Goal: Navigation & Orientation: Find specific page/section

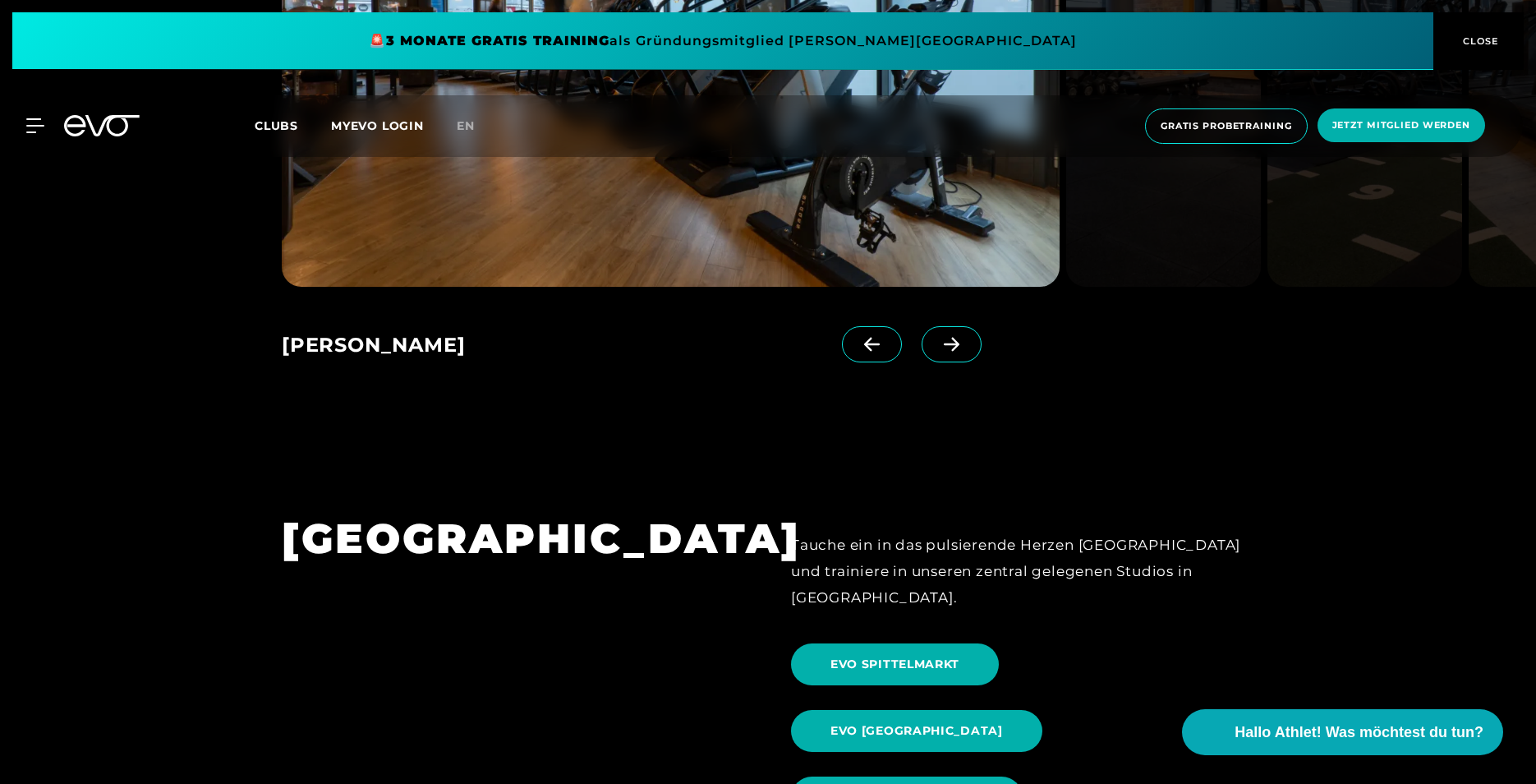
scroll to position [1068, 0]
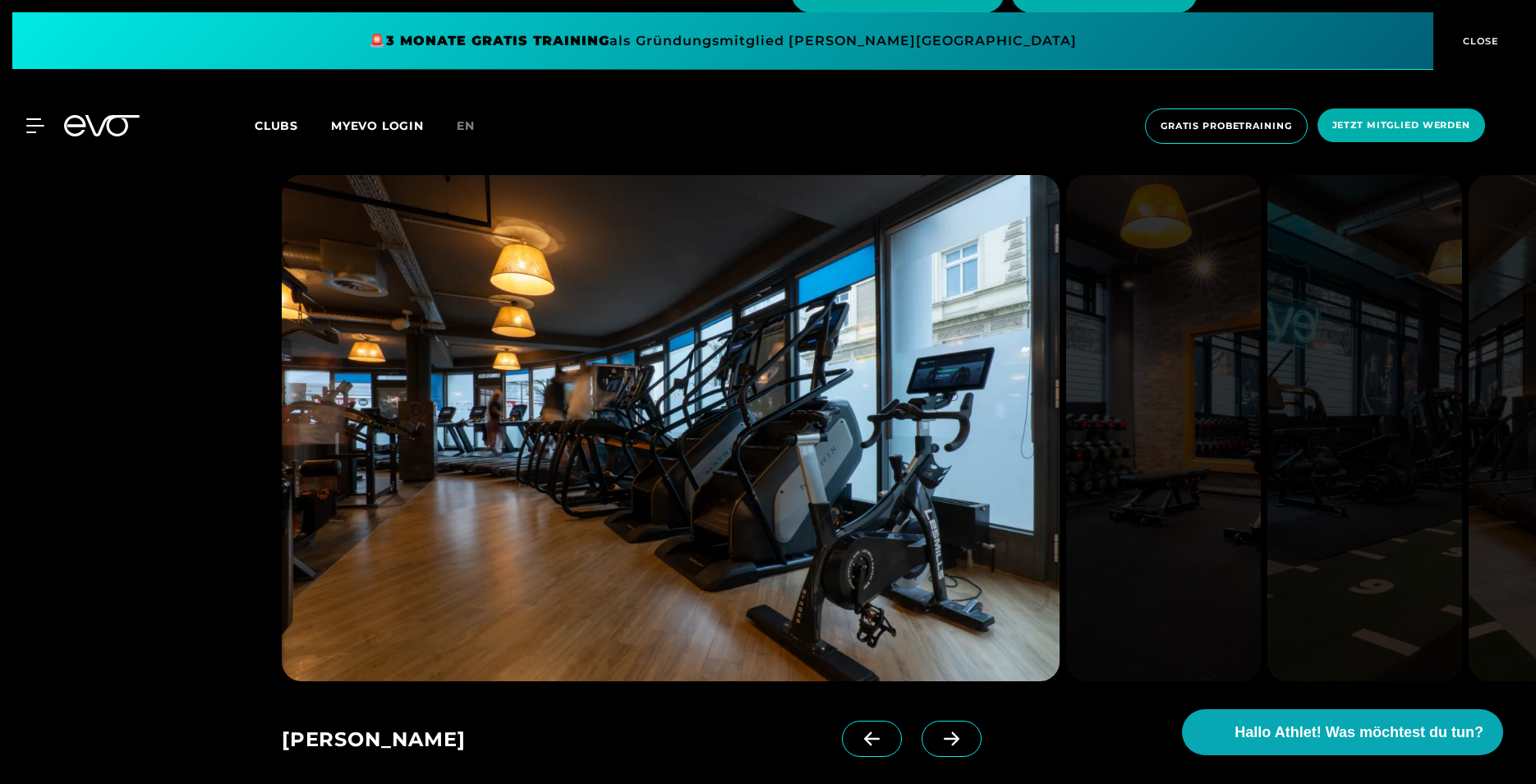
click at [938, 733] on icon at bounding box center [951, 738] width 29 height 15
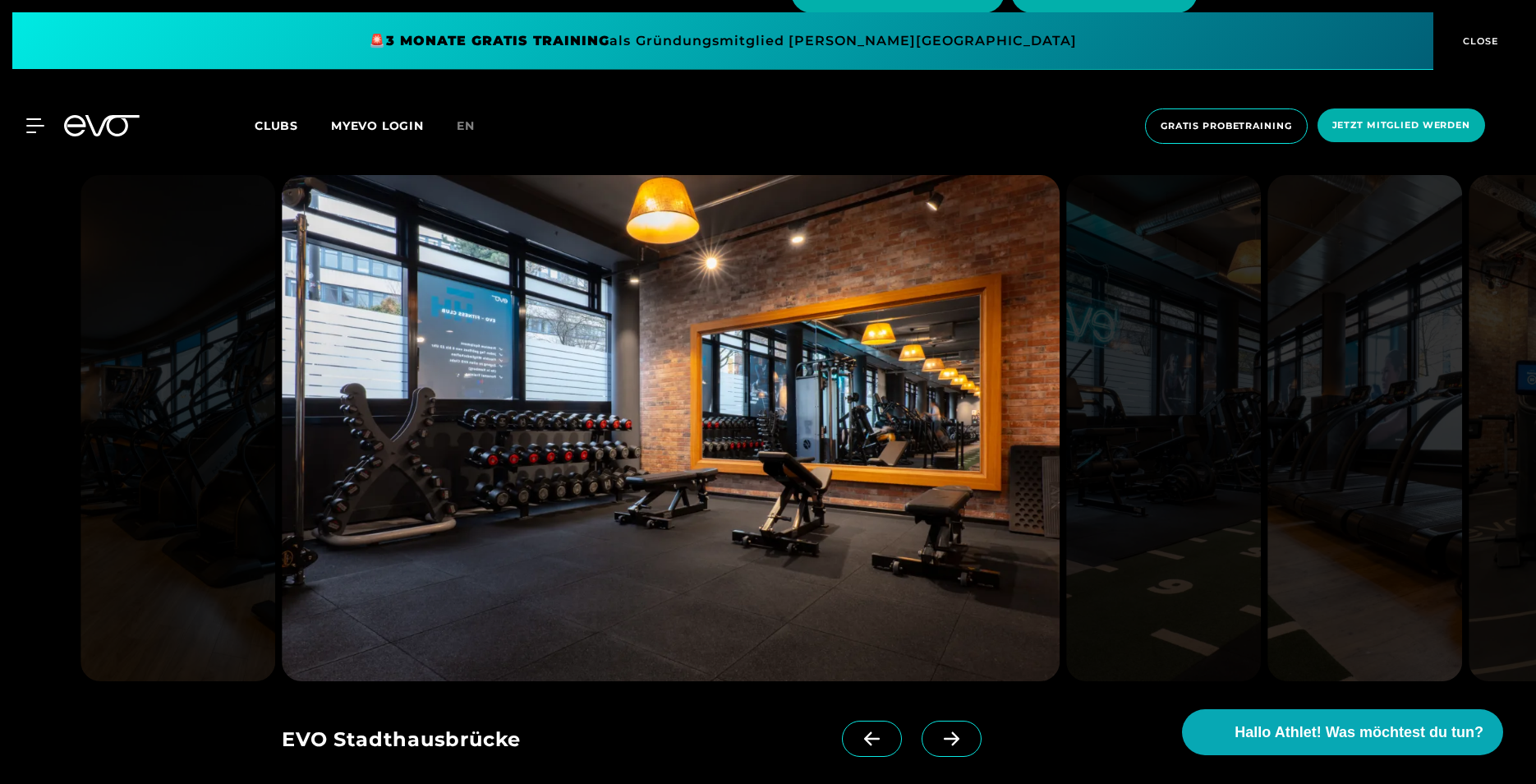
click at [938, 733] on icon at bounding box center [951, 738] width 29 height 15
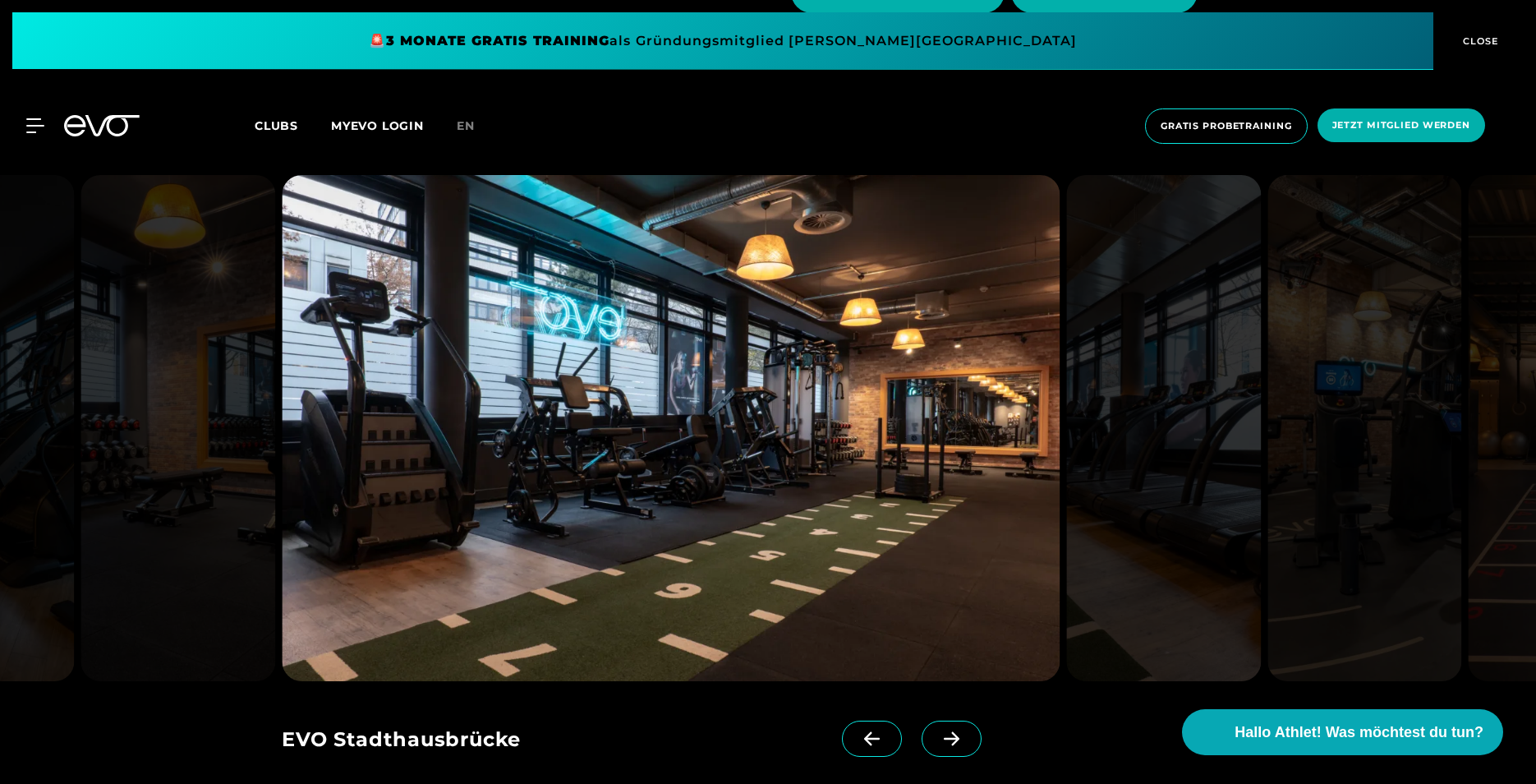
click at [938, 733] on icon at bounding box center [951, 738] width 29 height 15
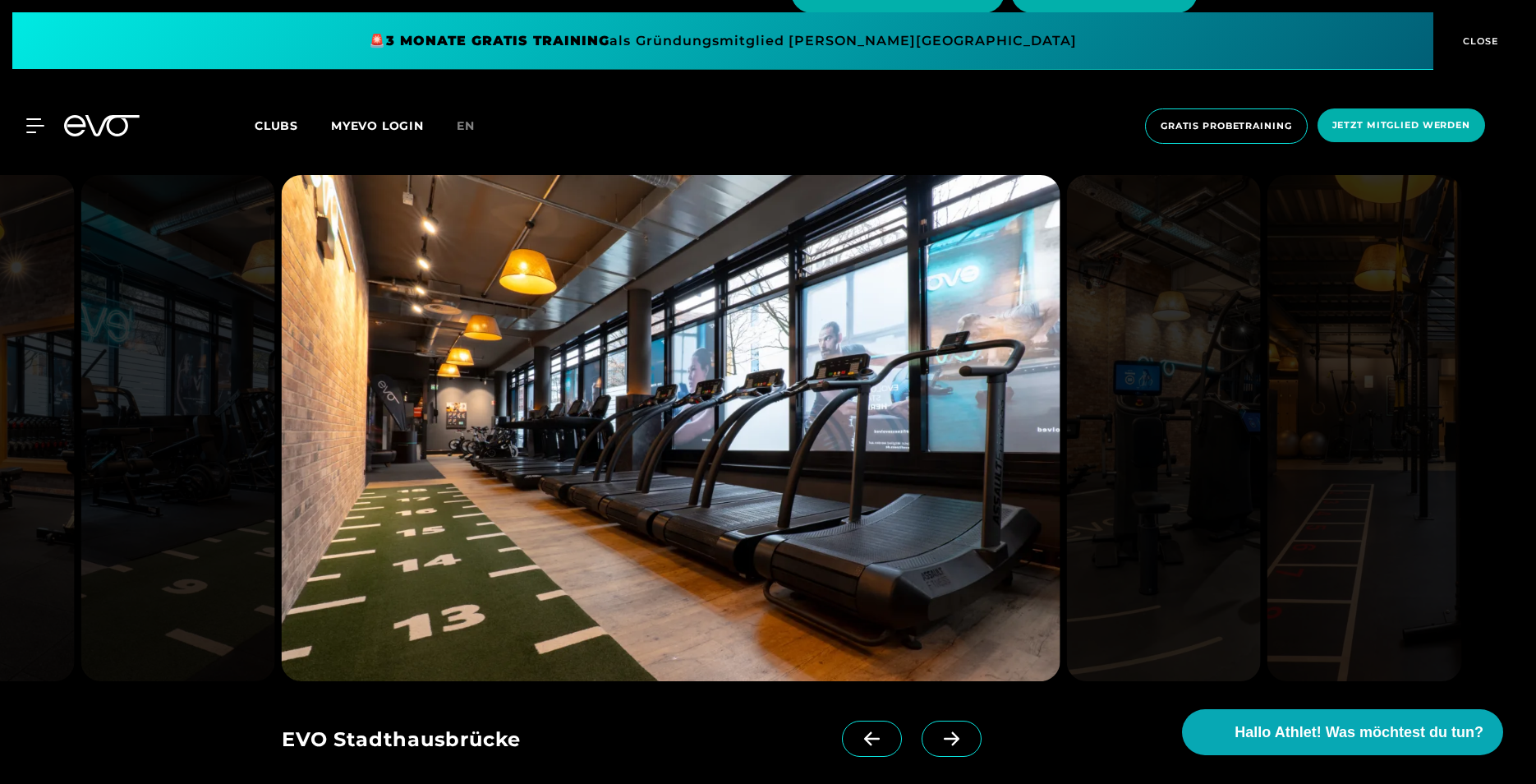
click at [938, 733] on icon at bounding box center [951, 738] width 29 height 15
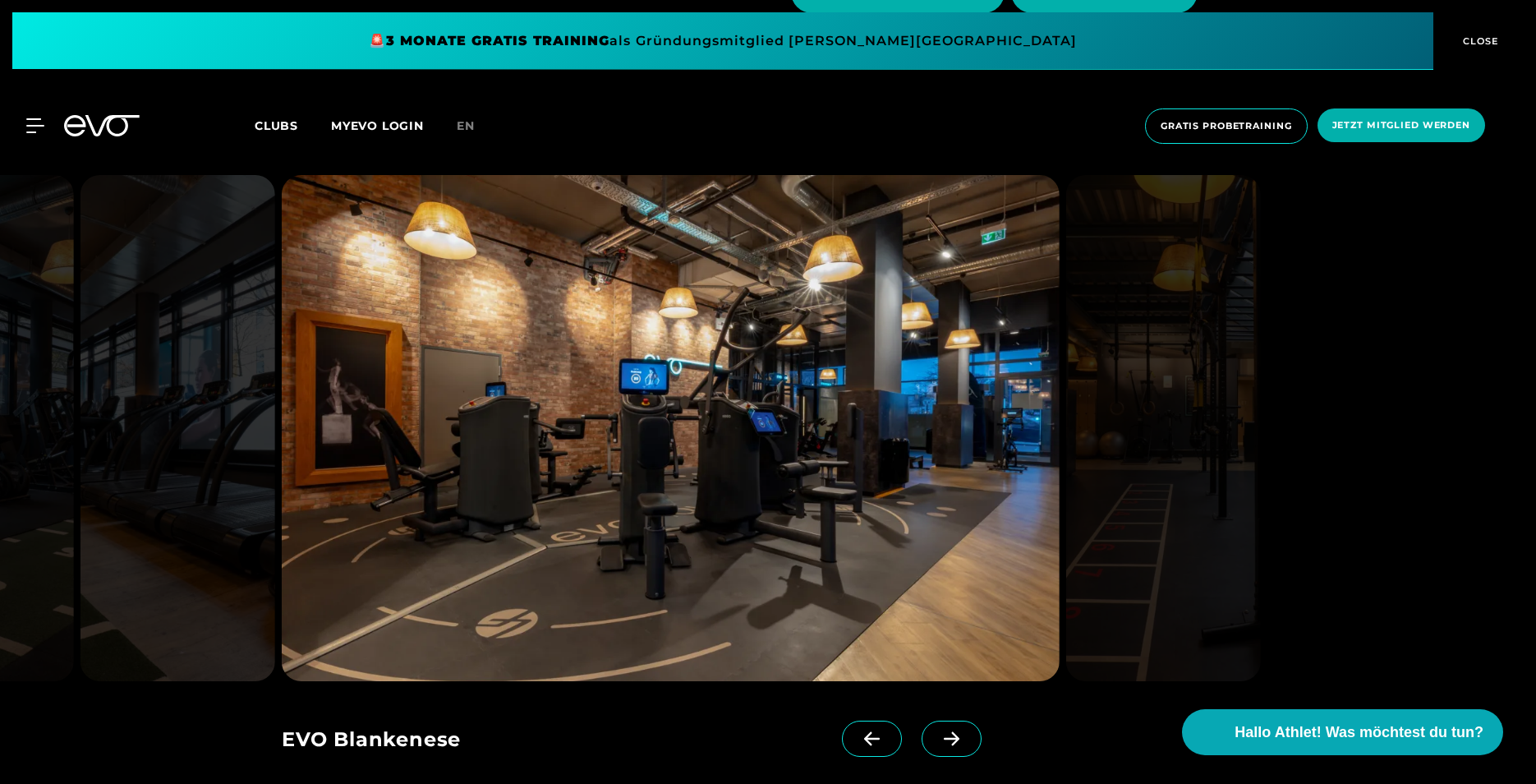
click at [938, 733] on icon at bounding box center [951, 738] width 29 height 15
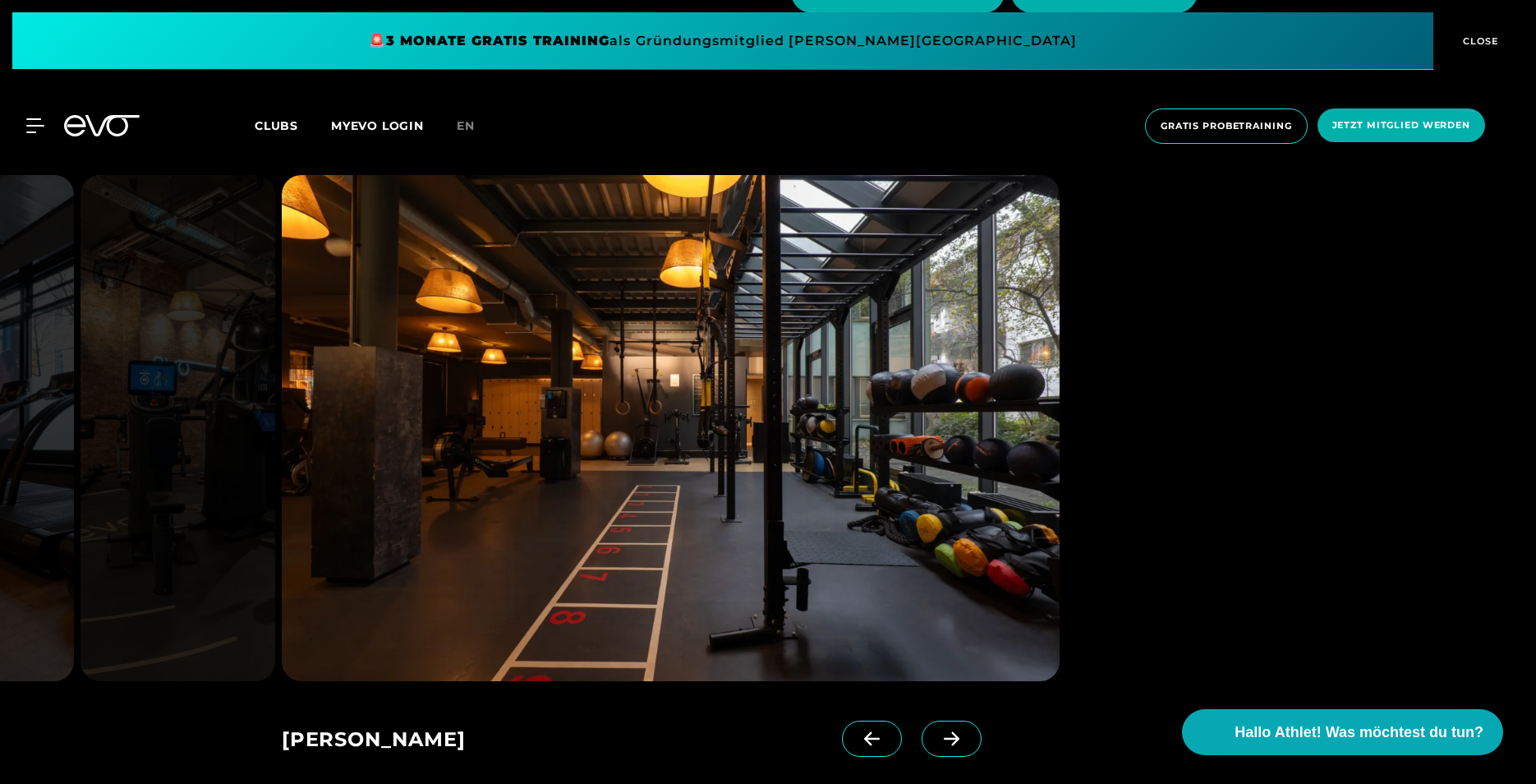
click at [938, 737] on icon at bounding box center [951, 738] width 29 height 15
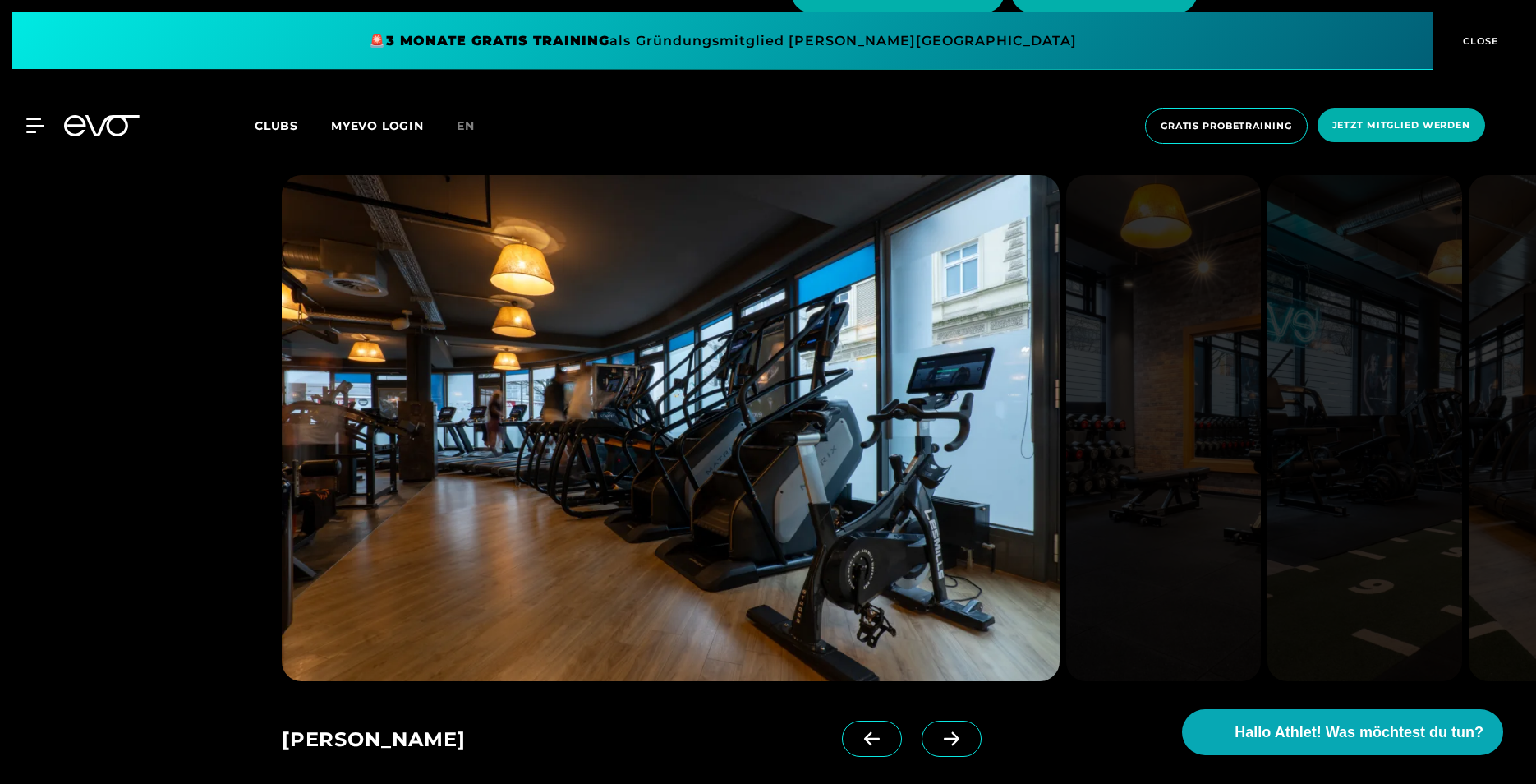
click at [938, 737] on icon at bounding box center [951, 738] width 29 height 15
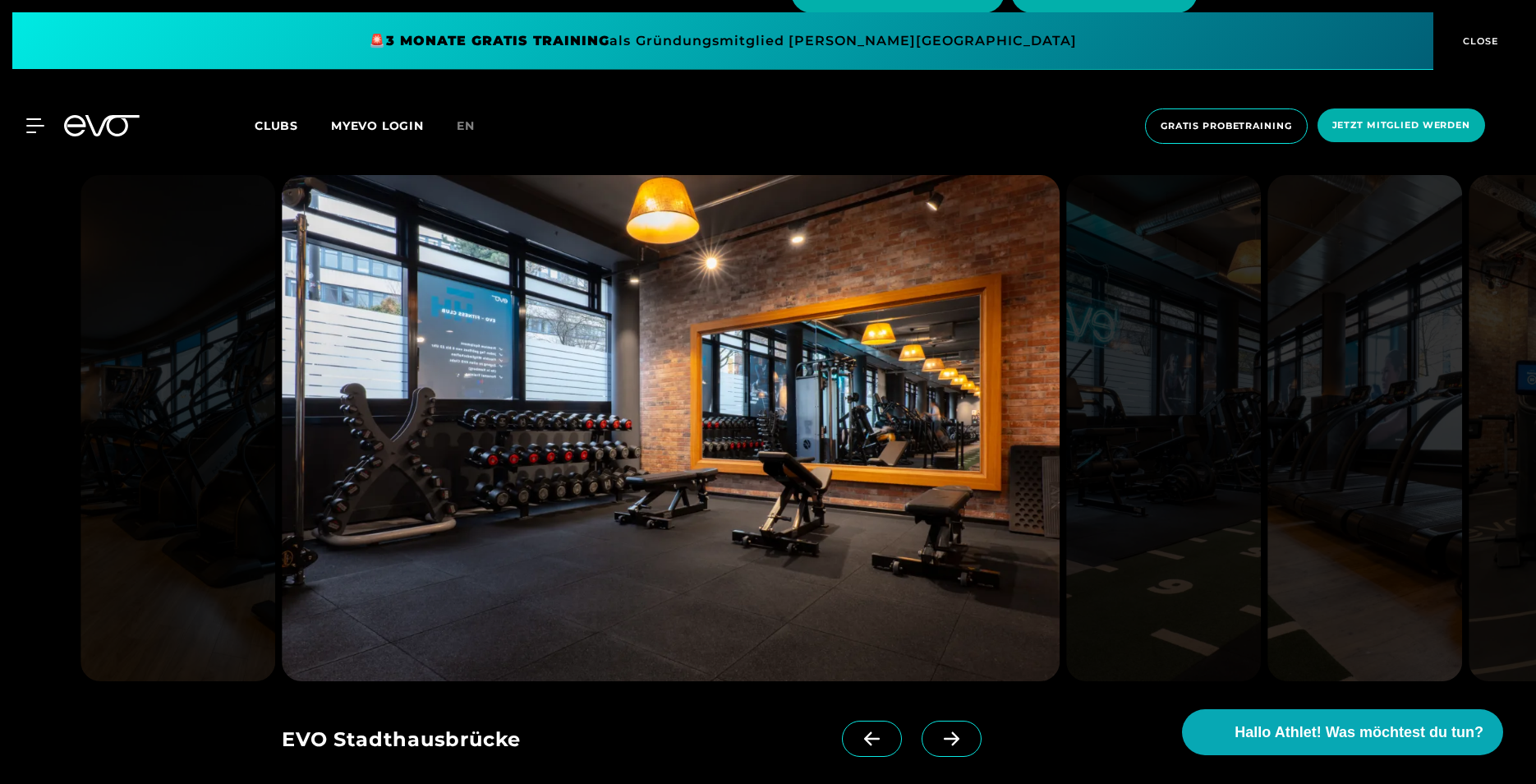
click at [938, 737] on icon at bounding box center [951, 738] width 29 height 15
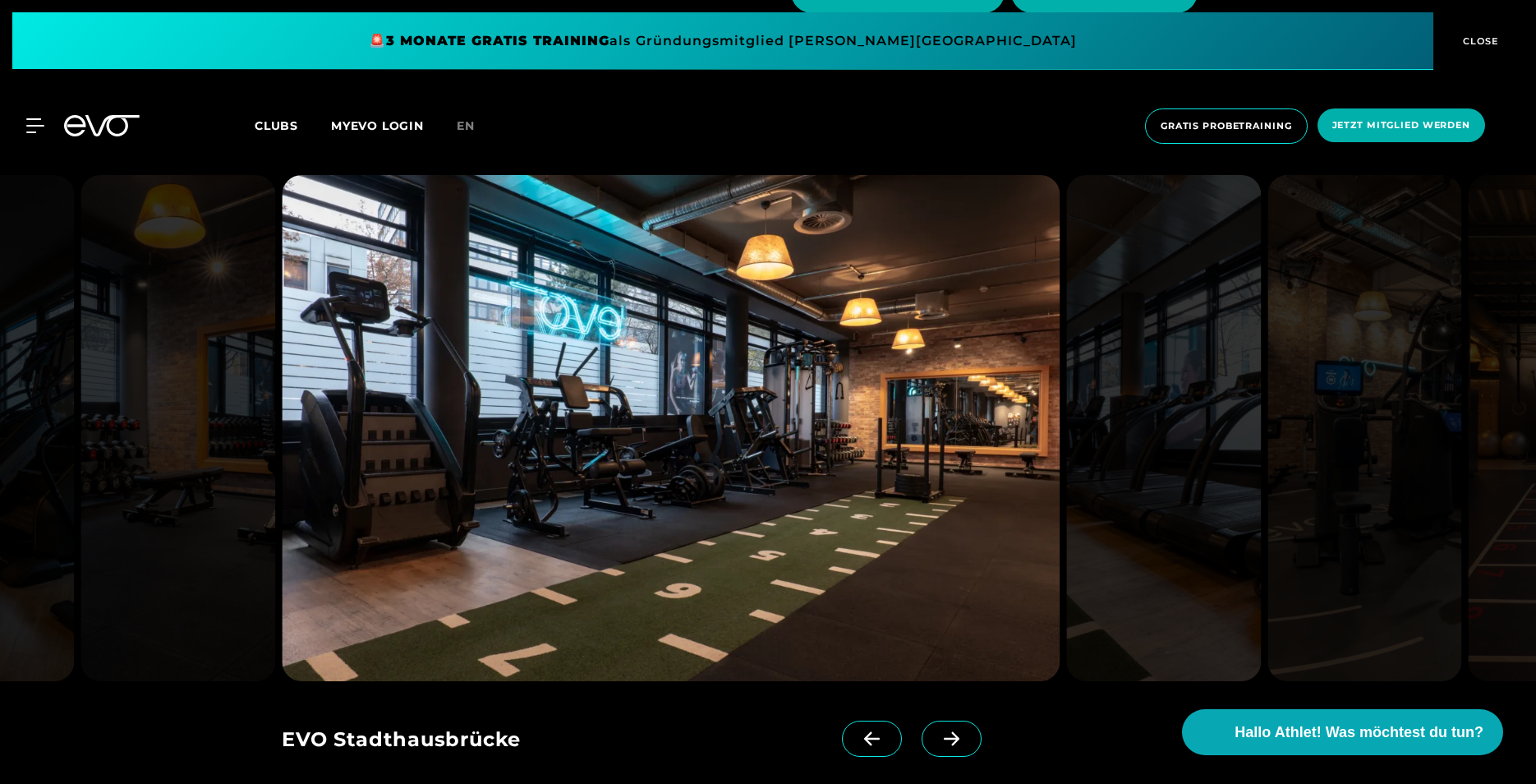
click at [938, 737] on icon at bounding box center [951, 738] width 29 height 15
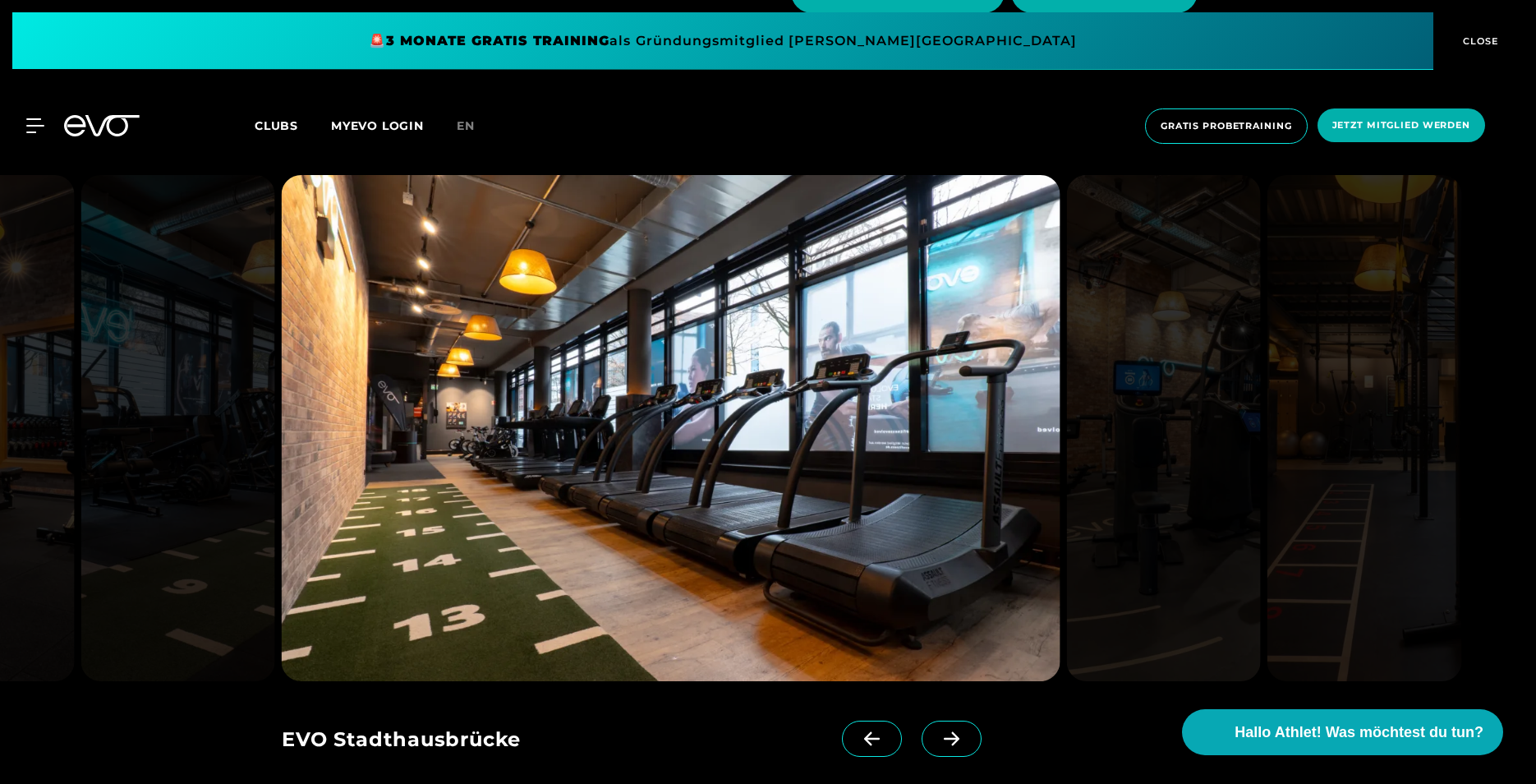
click at [938, 737] on icon at bounding box center [951, 738] width 29 height 15
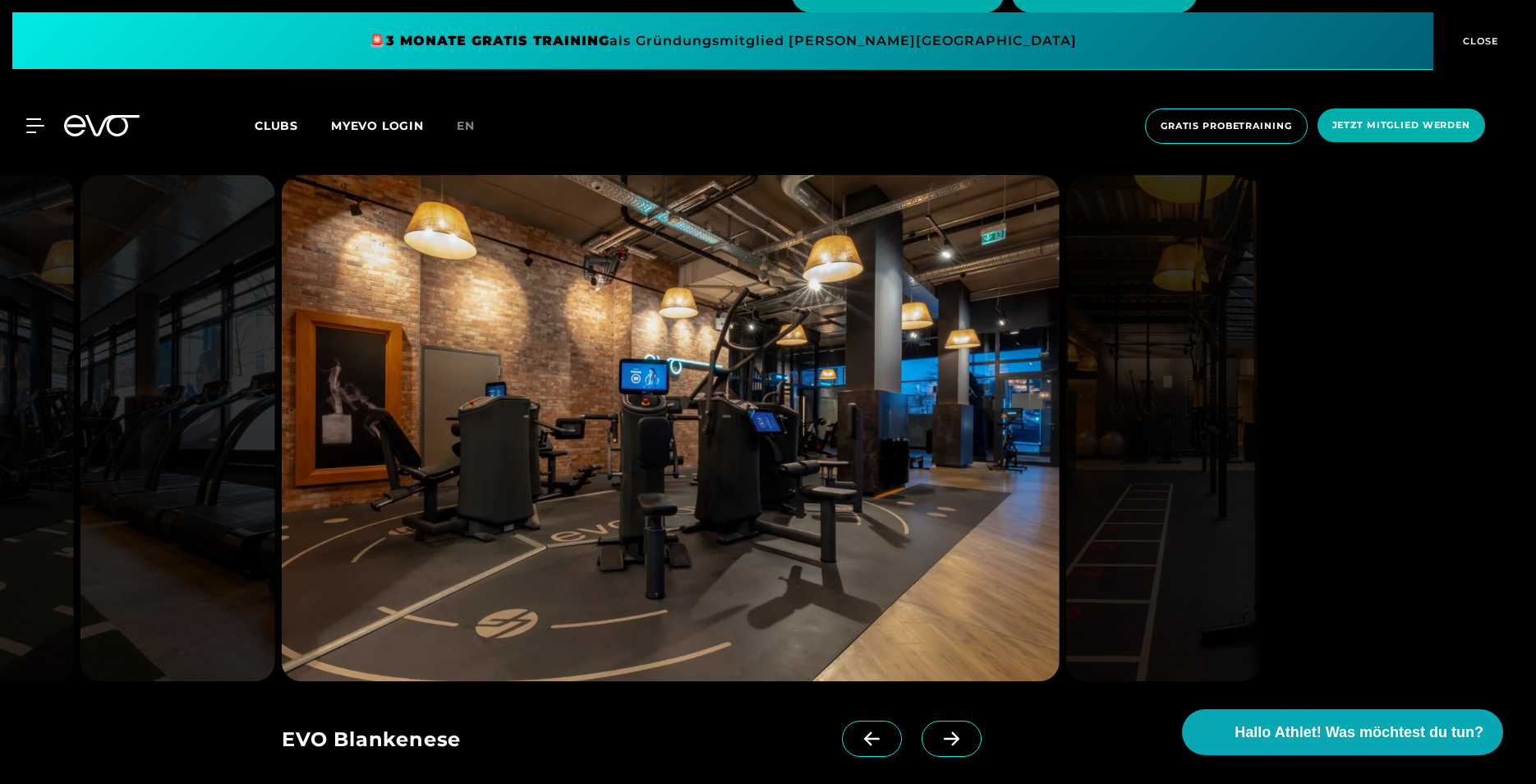
click at [938, 737] on icon at bounding box center [951, 738] width 29 height 15
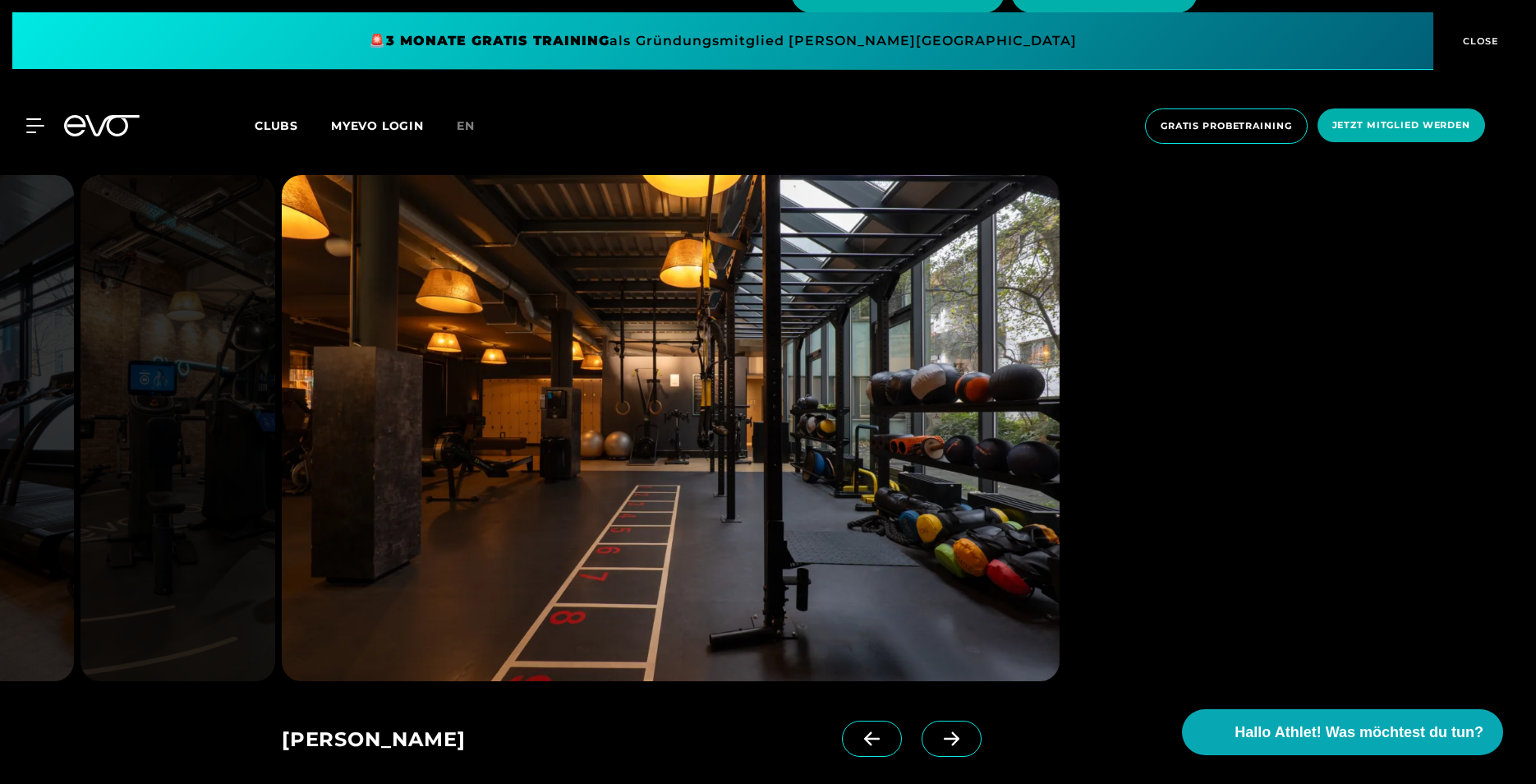
click at [938, 737] on icon at bounding box center [951, 738] width 29 height 15
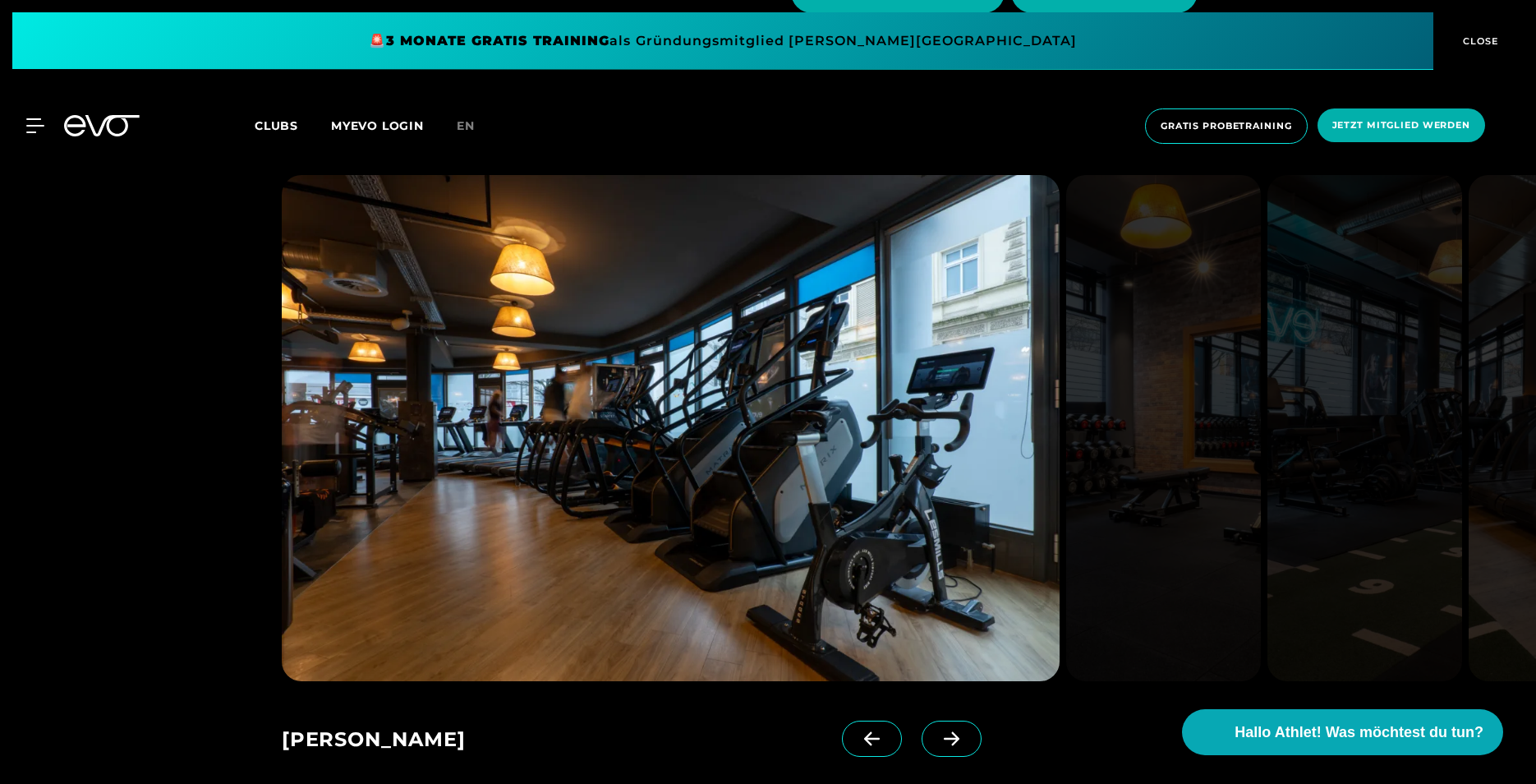
click at [938, 737] on icon at bounding box center [951, 738] width 29 height 15
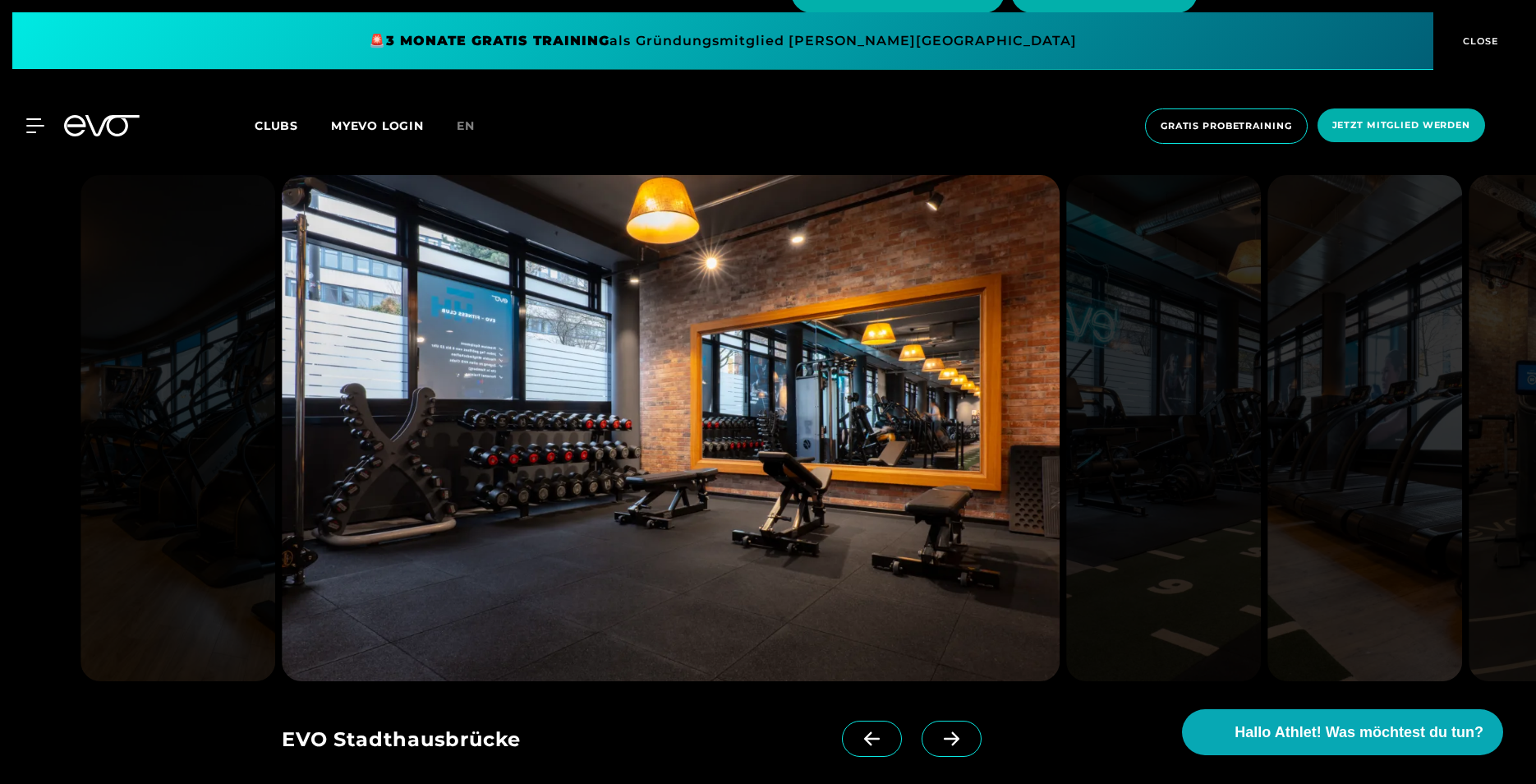
click at [938, 737] on icon at bounding box center [951, 738] width 29 height 15
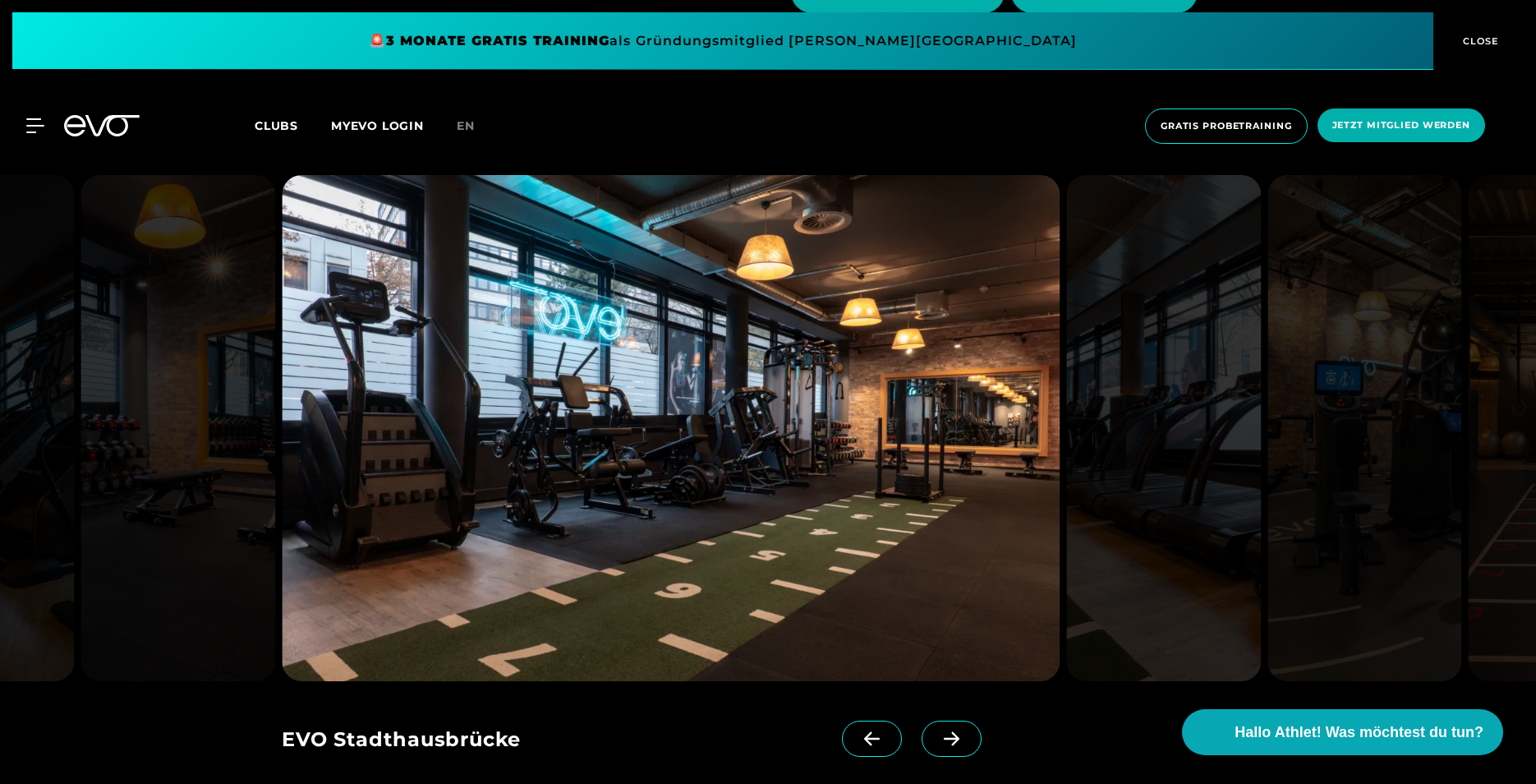
click at [938, 737] on icon at bounding box center [951, 738] width 29 height 15
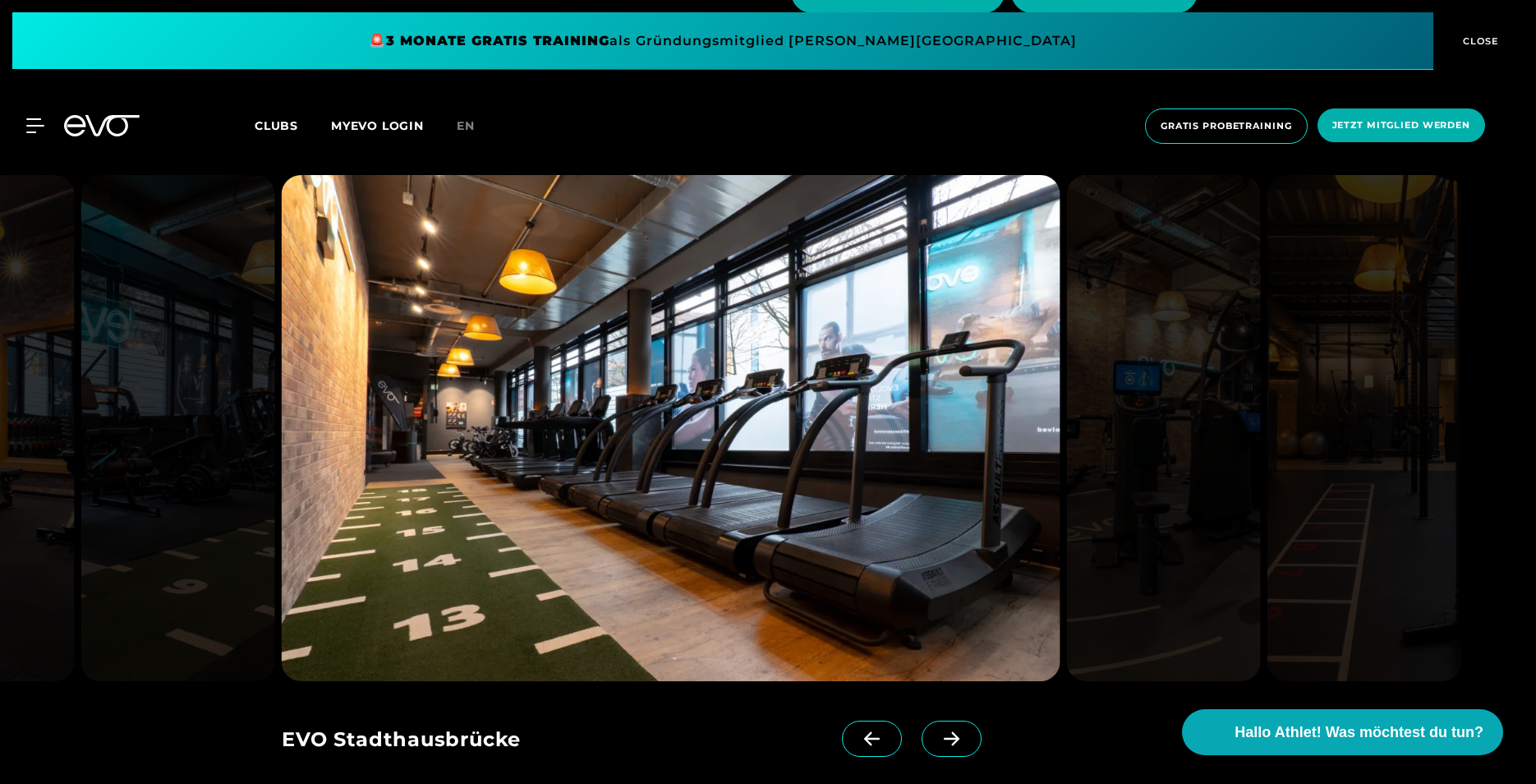
click at [938, 737] on icon at bounding box center [951, 738] width 29 height 15
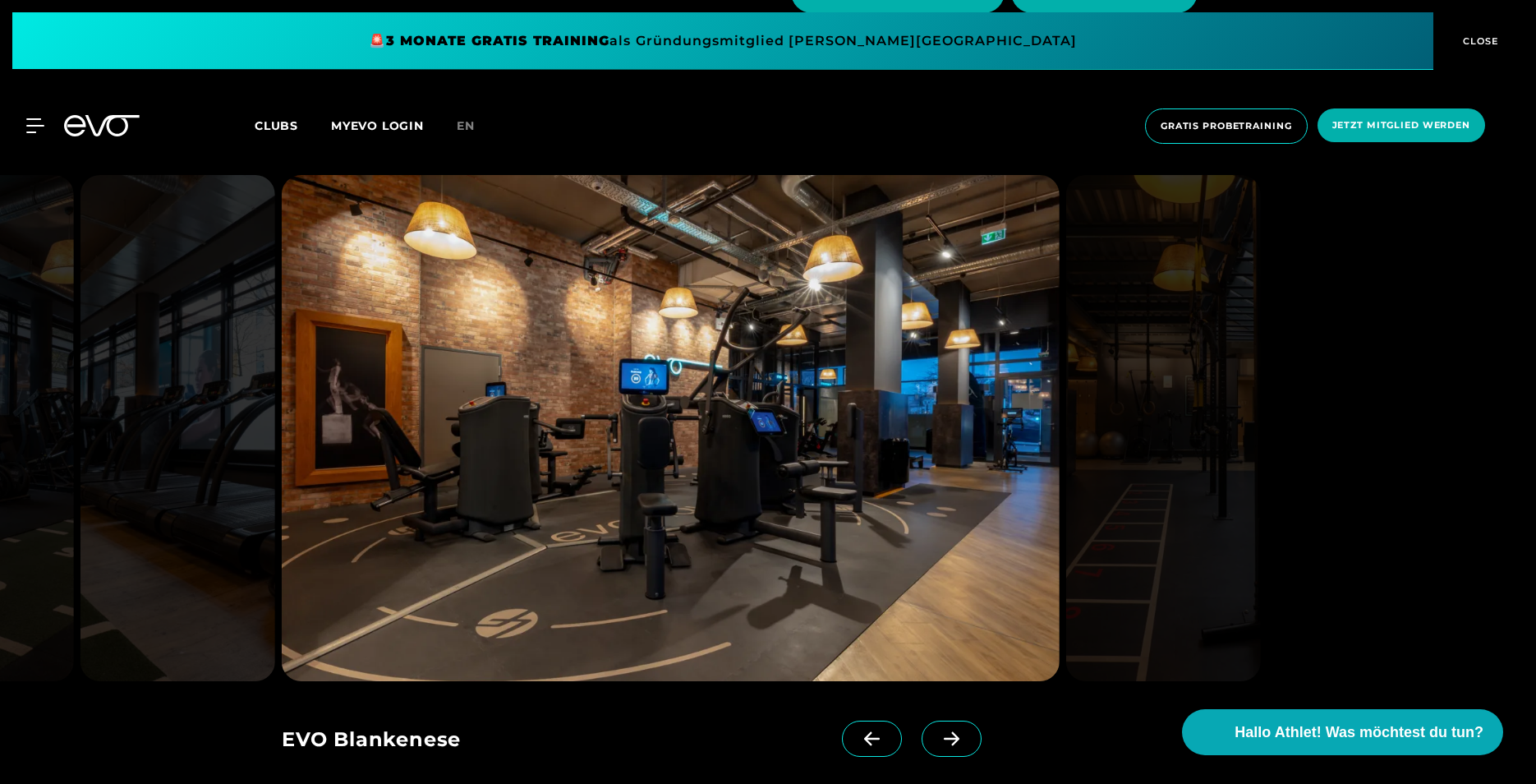
click at [268, 121] on span "Clubs" at bounding box center [277, 125] width 43 height 15
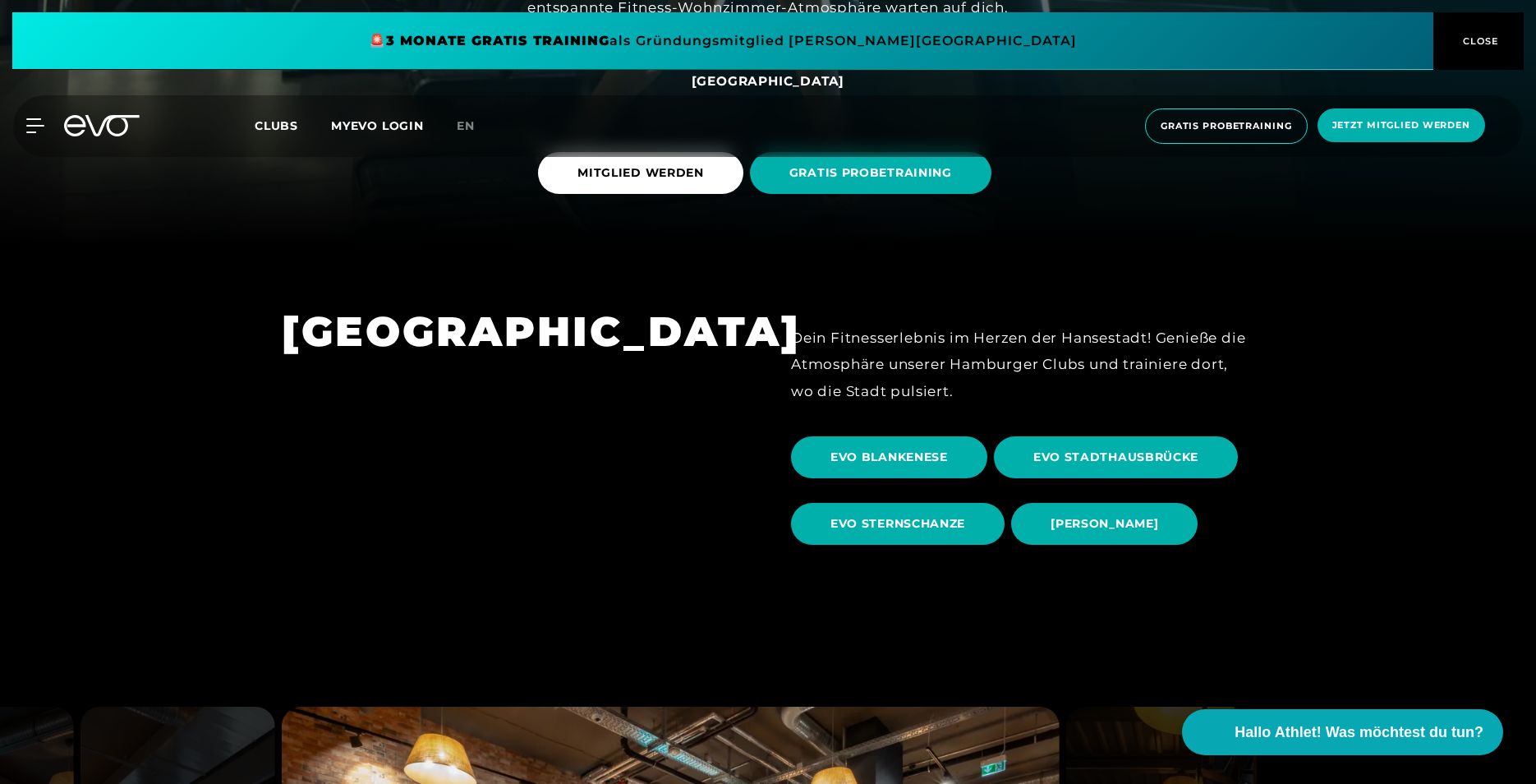
scroll to position [739, 0]
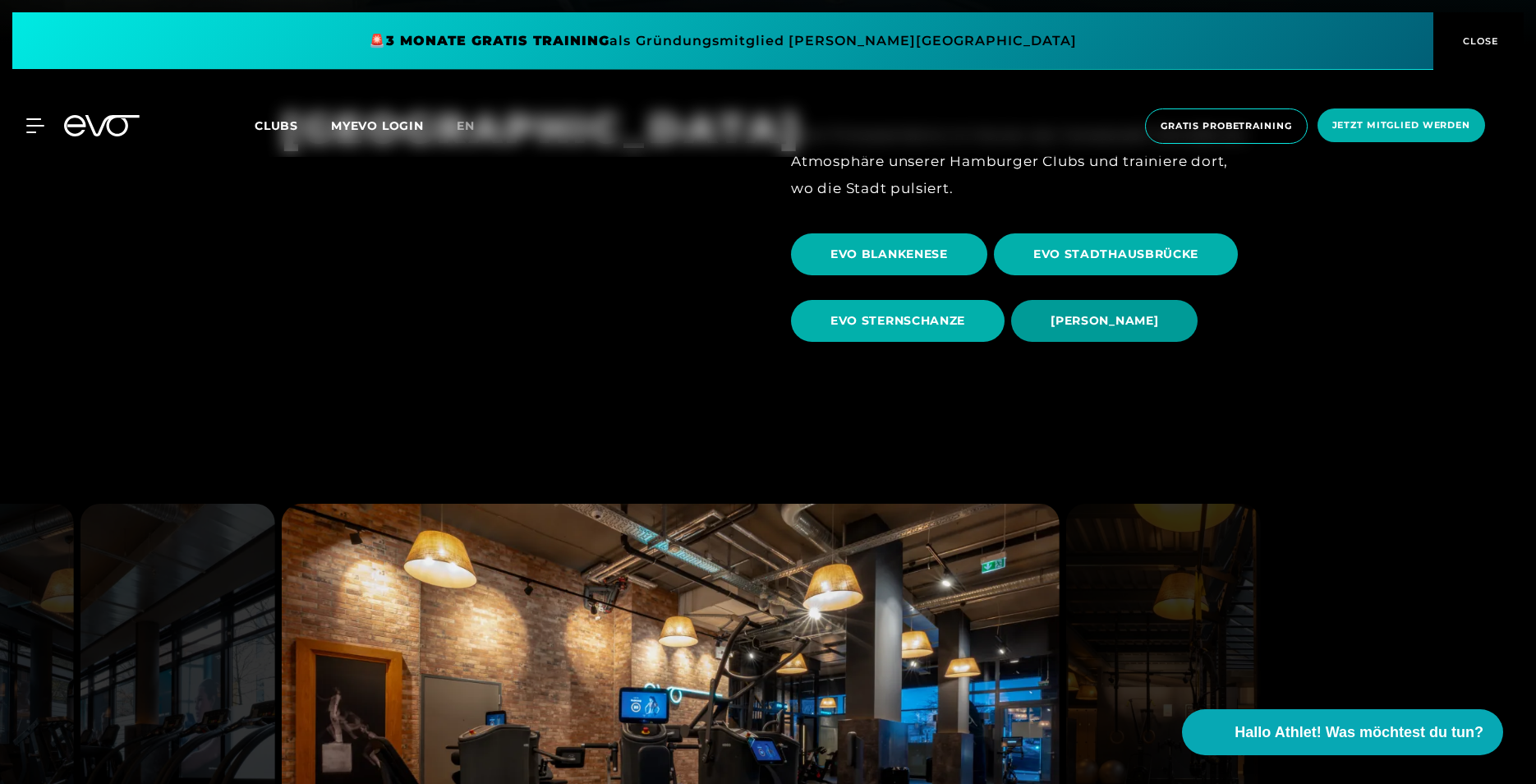
click at [1030, 310] on span "[PERSON_NAME]" at bounding box center [1104, 321] width 186 height 42
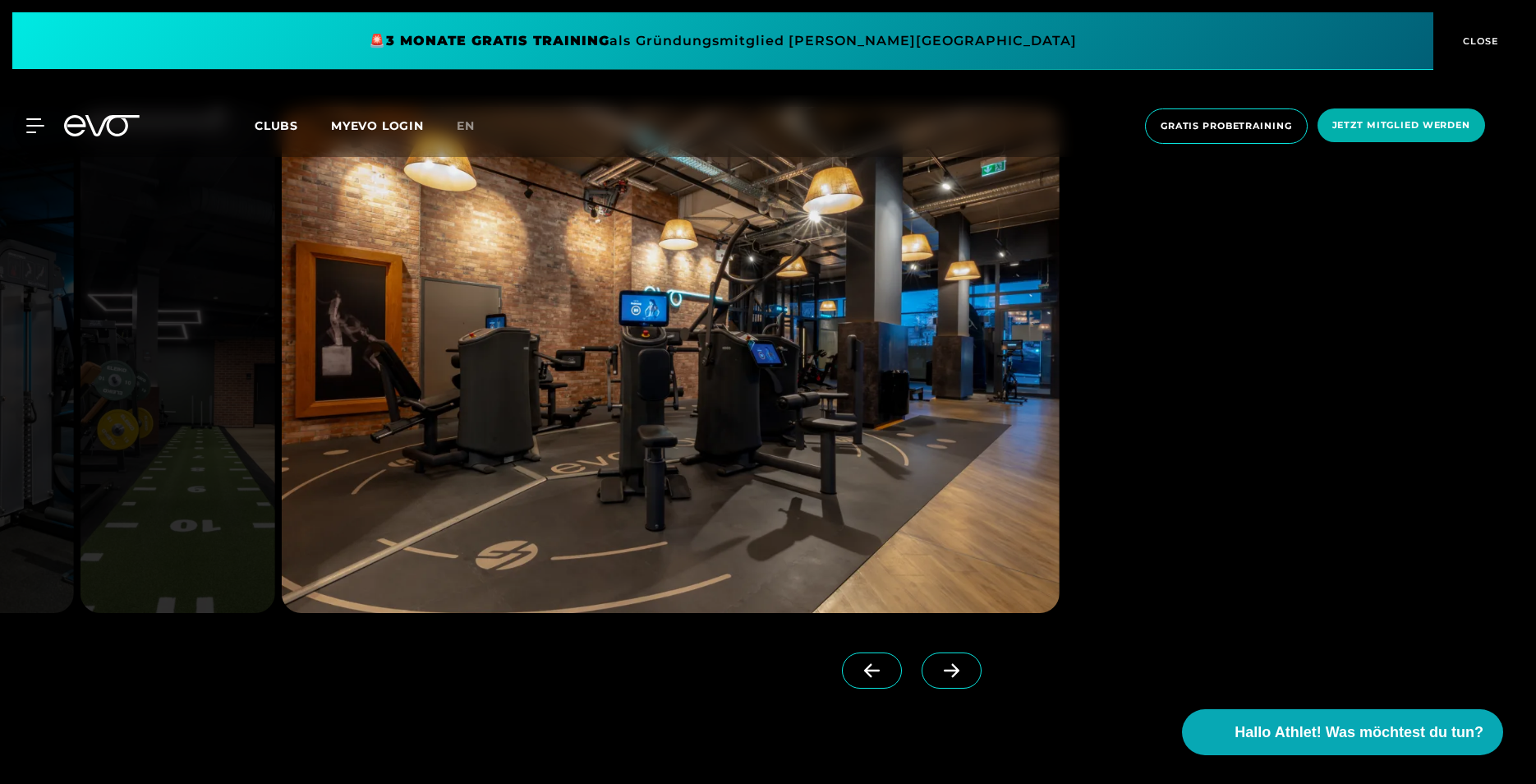
scroll to position [1643, 0]
